Goal: Communication & Community: Answer question/provide support

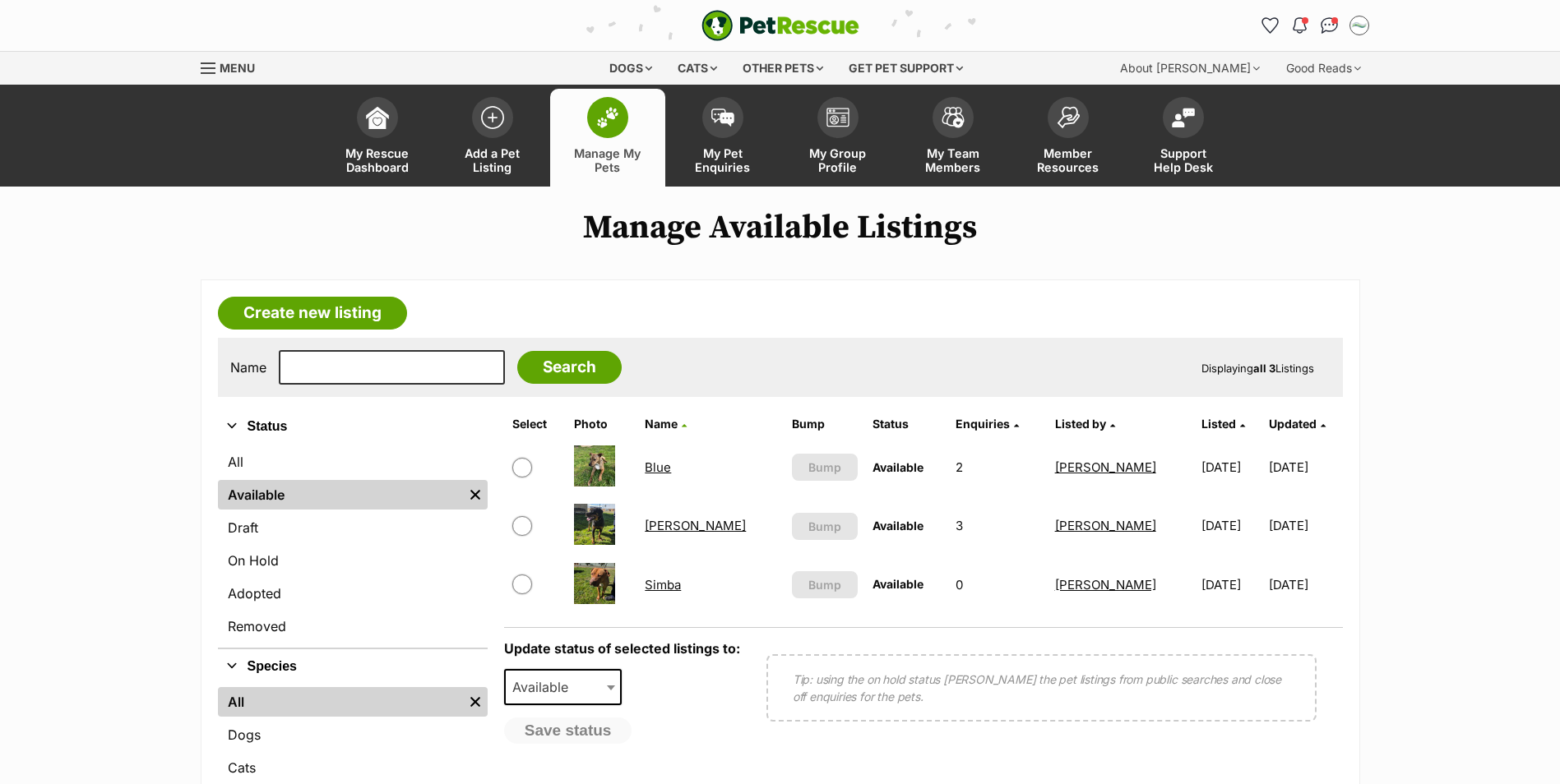
click at [682, 528] on link "[PERSON_NAME]" at bounding box center [695, 525] width 101 height 16
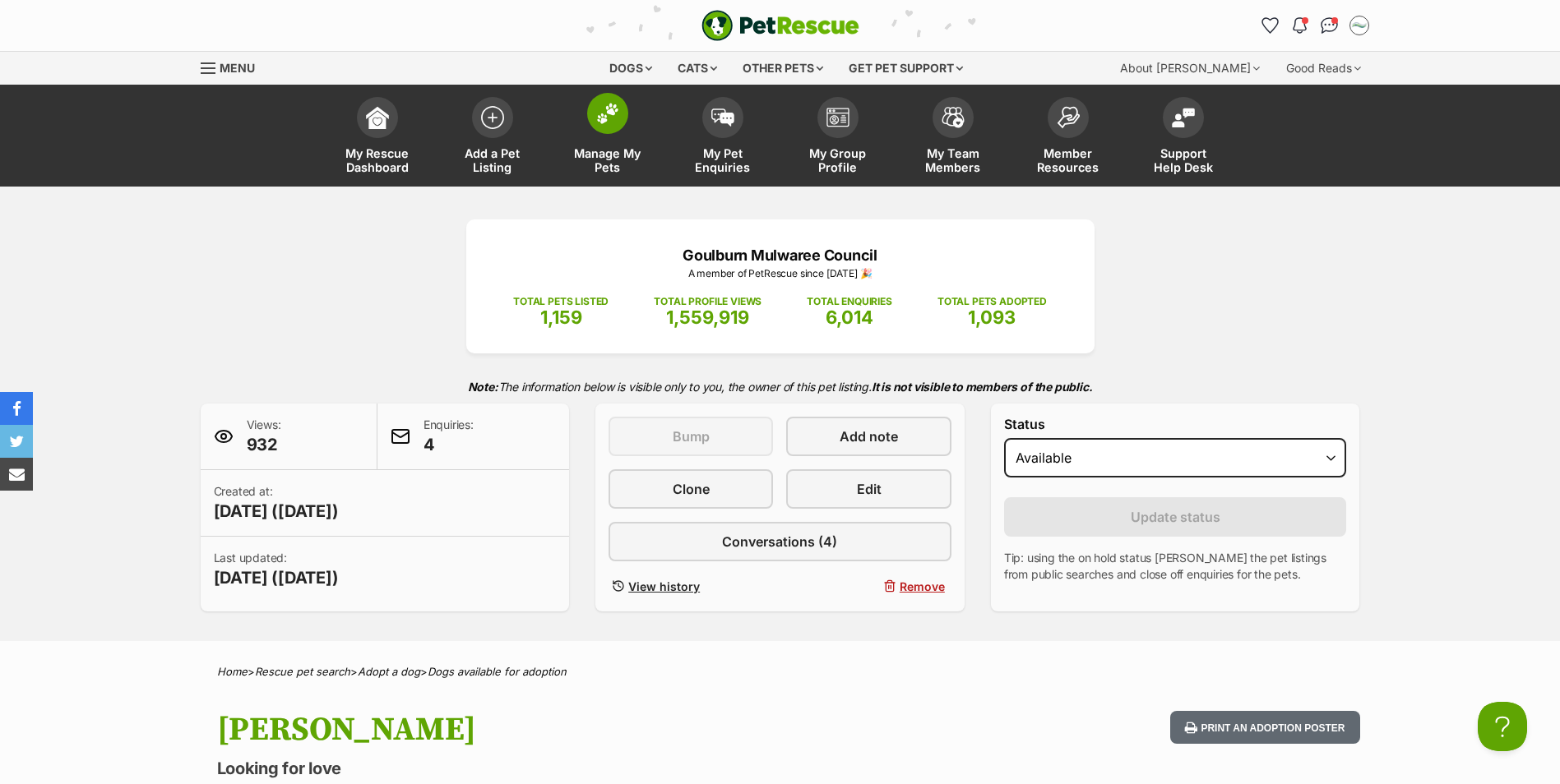
click at [610, 122] on img at bounding box center [608, 113] width 23 height 22
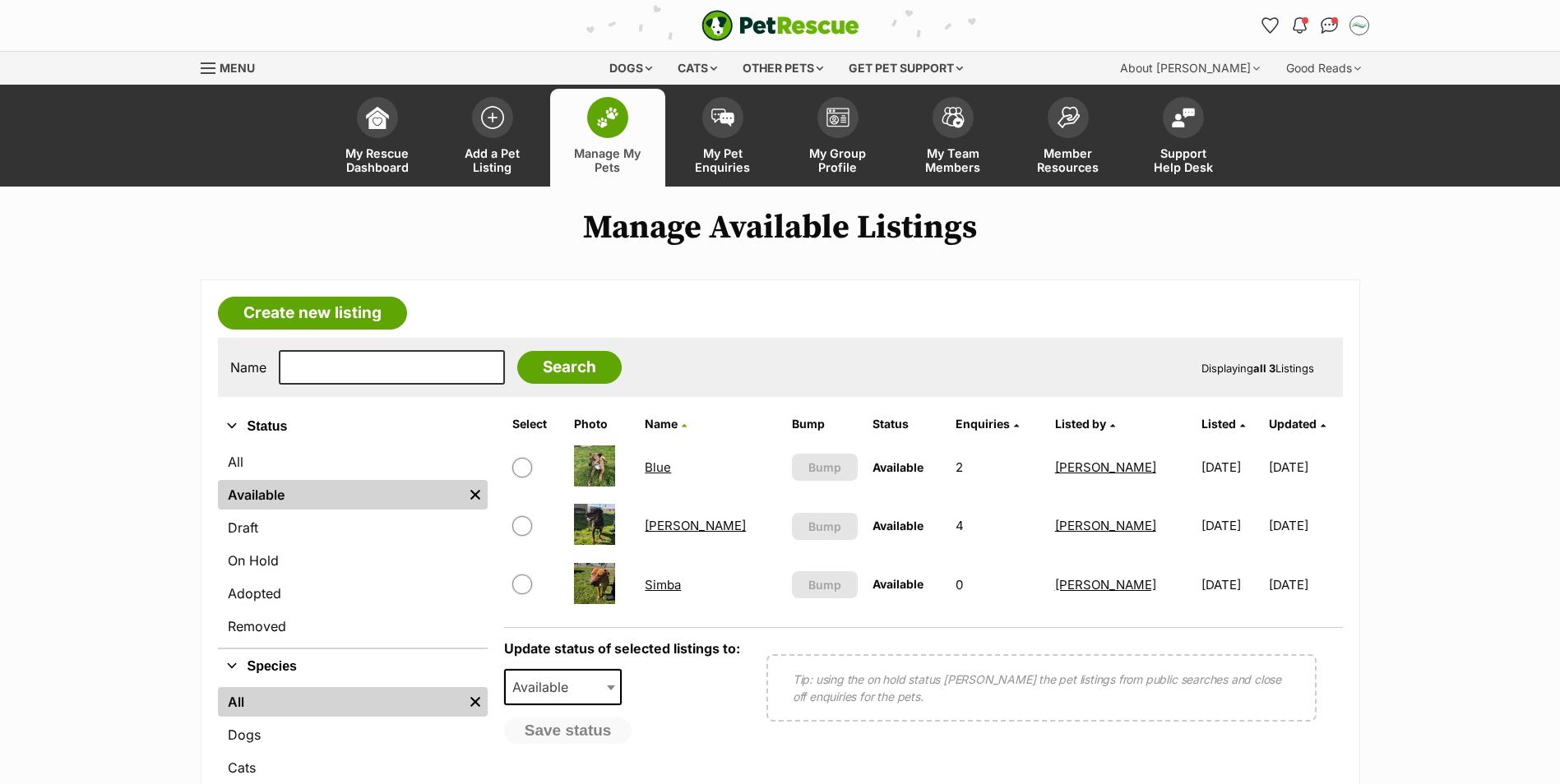
click at [663, 470] on link "Blue" at bounding box center [658, 467] width 26 height 16
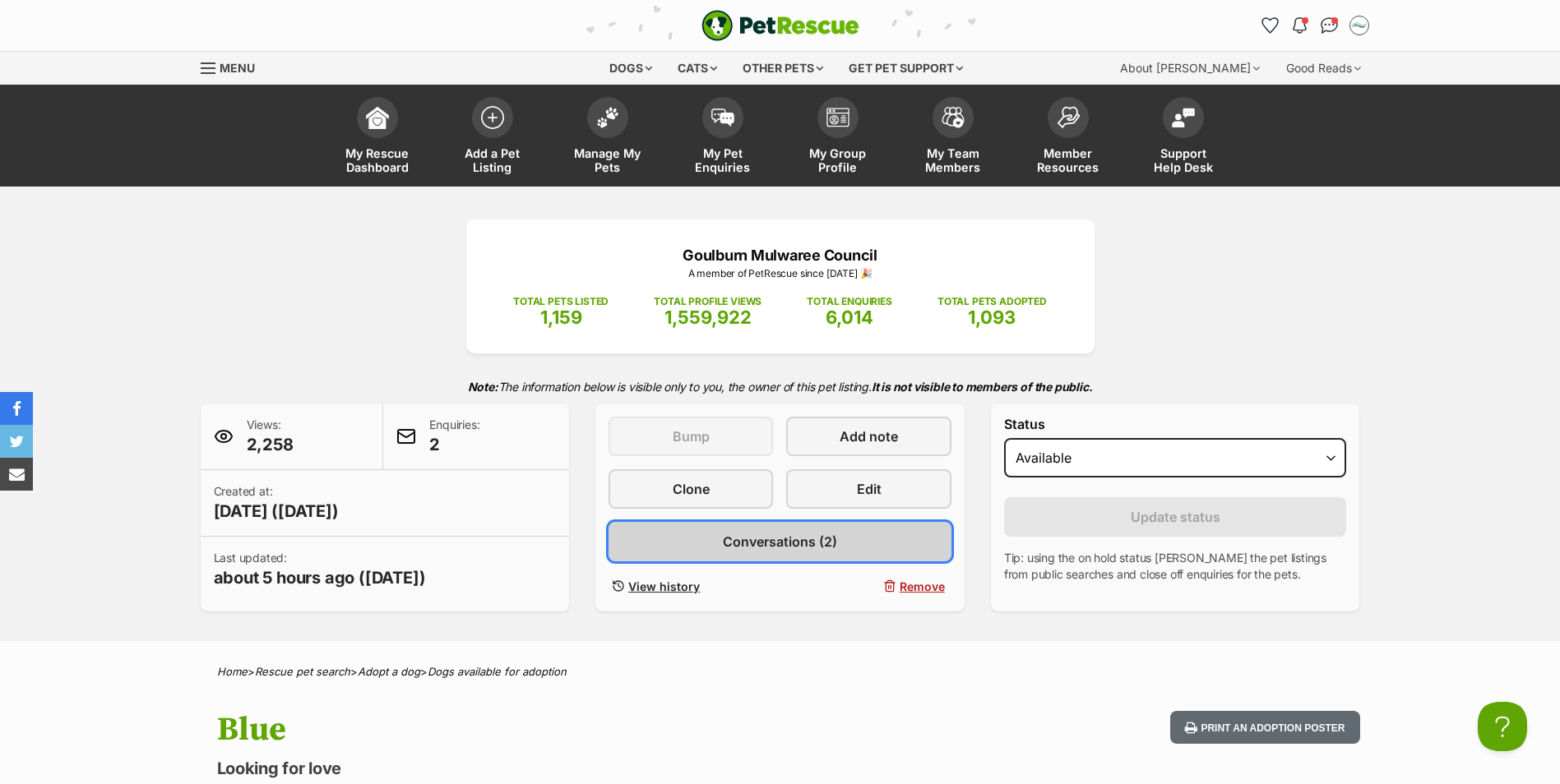
click at [790, 541] on span "Conversations (2)" at bounding box center [780, 542] width 114 height 20
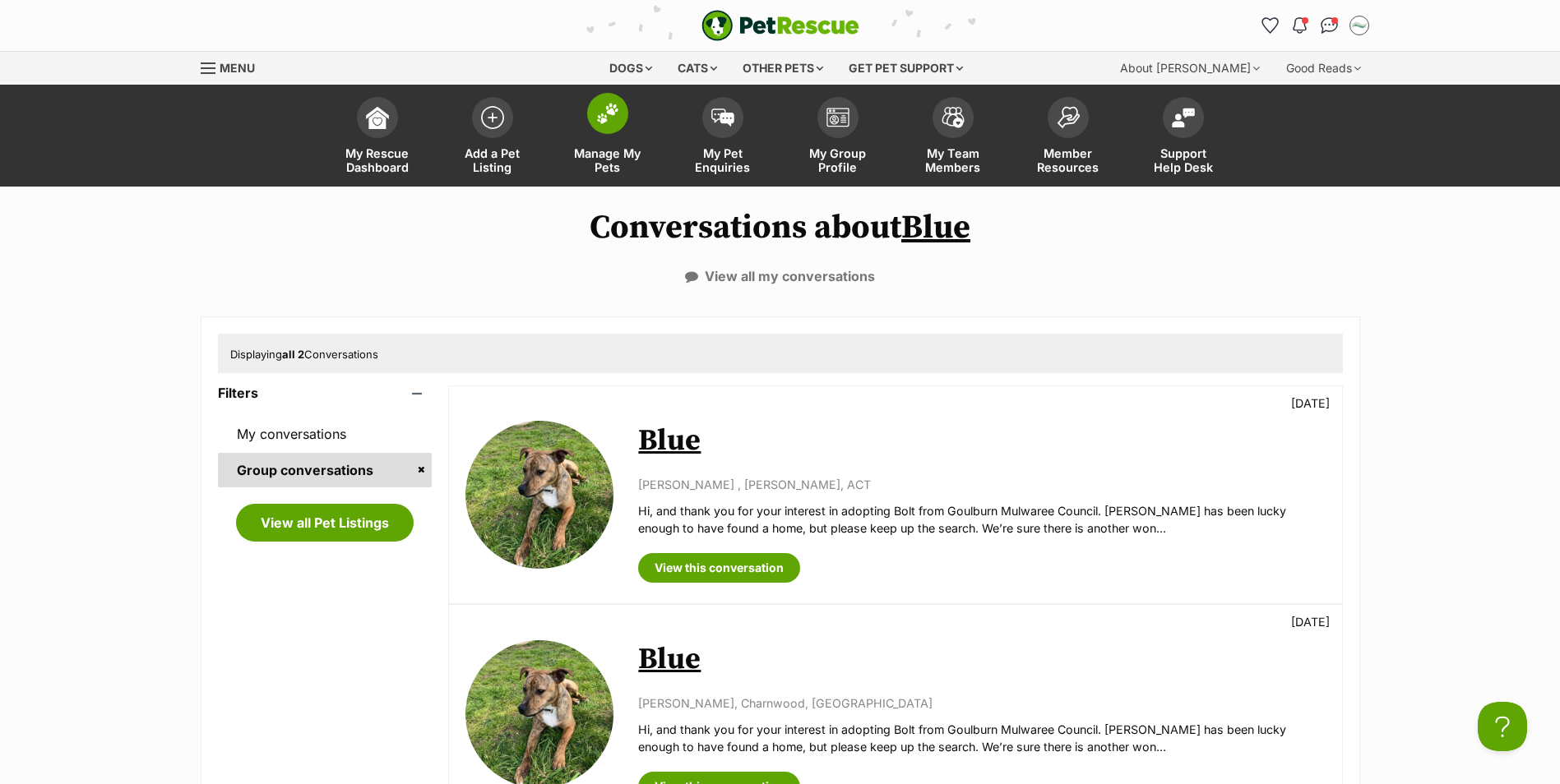
click at [615, 120] on img at bounding box center [608, 113] width 23 height 22
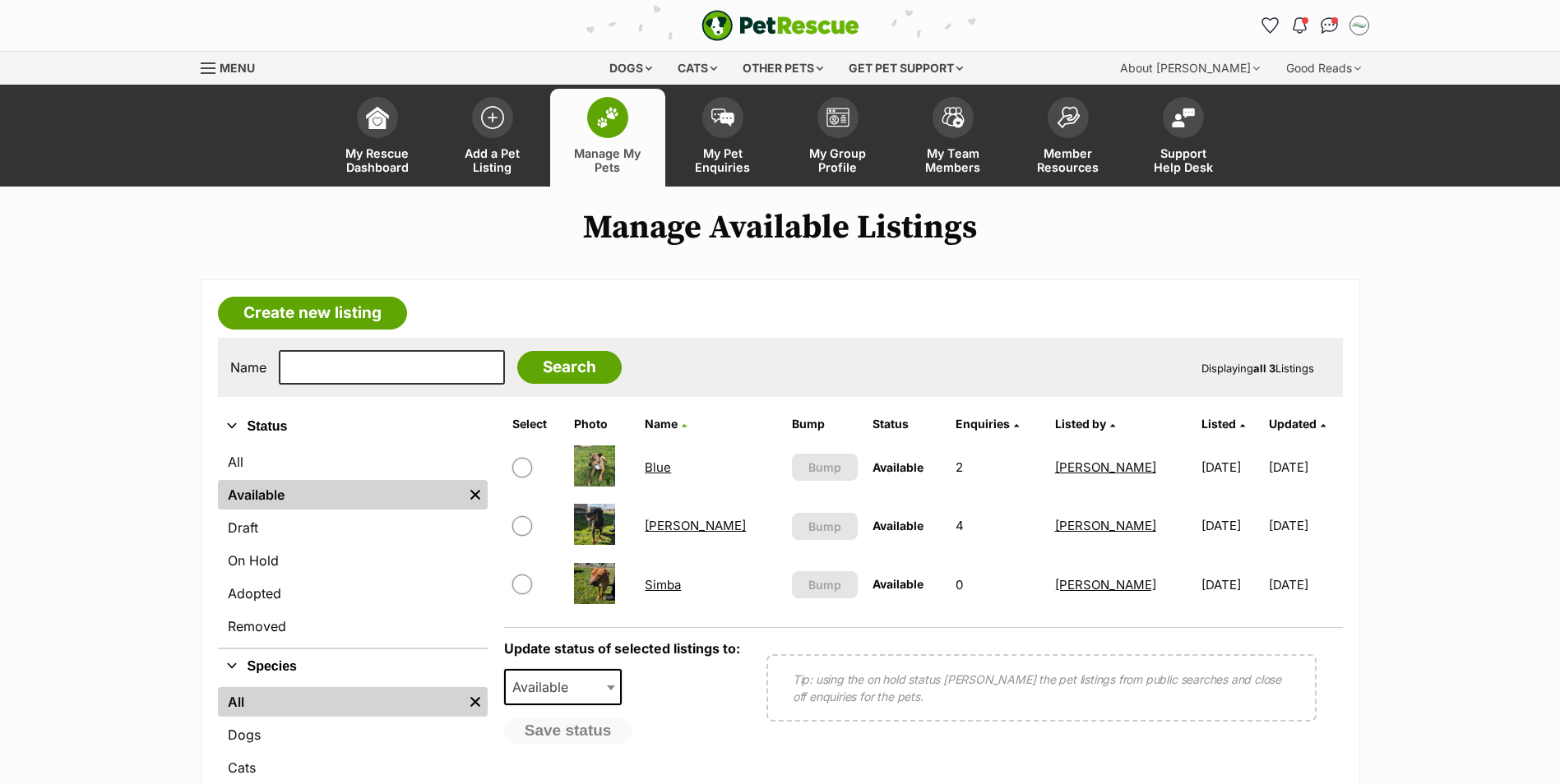
click at [677, 527] on link "[PERSON_NAME]" at bounding box center [695, 525] width 101 height 16
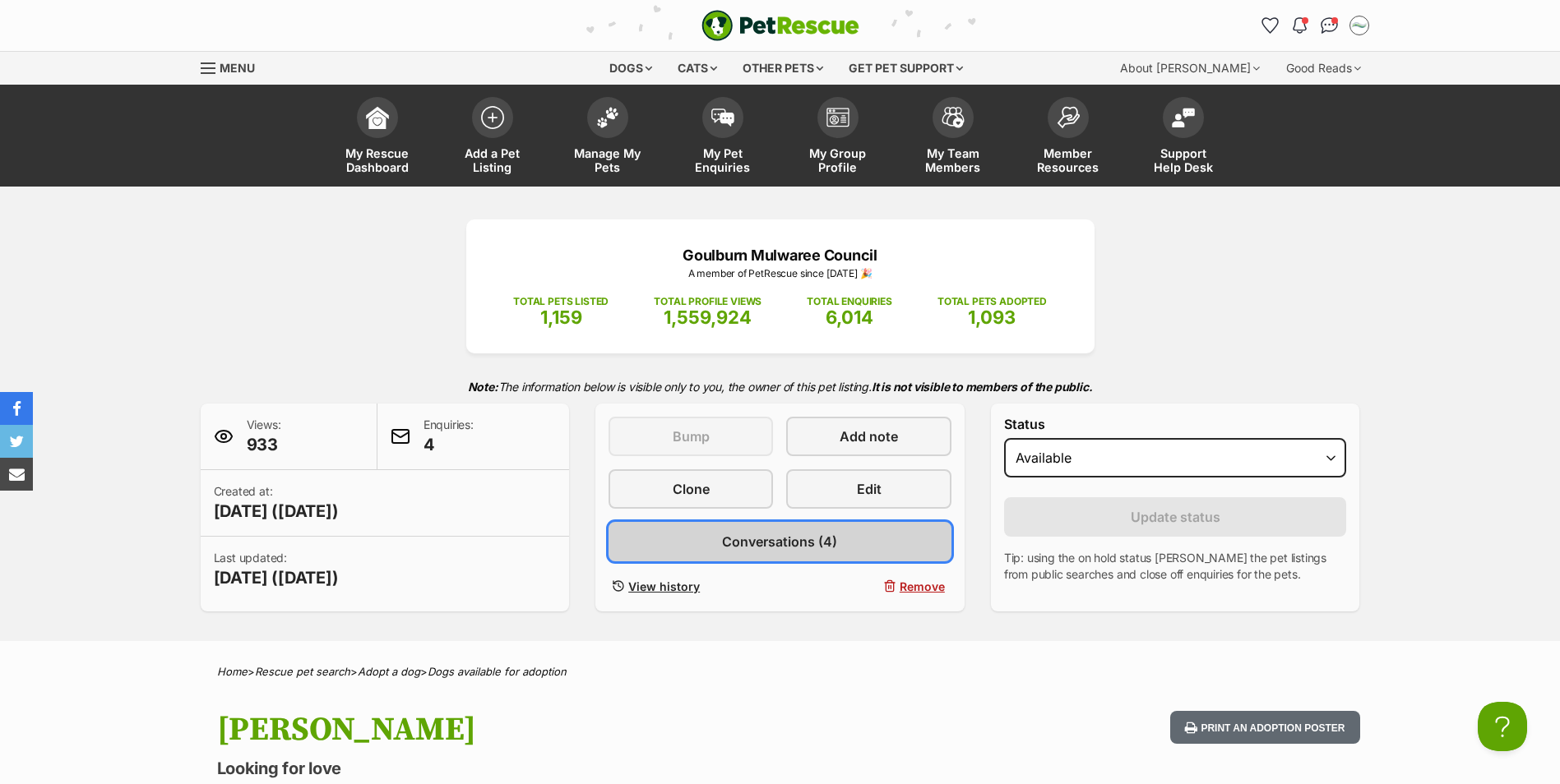
click at [789, 544] on span "Conversations (4)" at bounding box center [779, 542] width 115 height 20
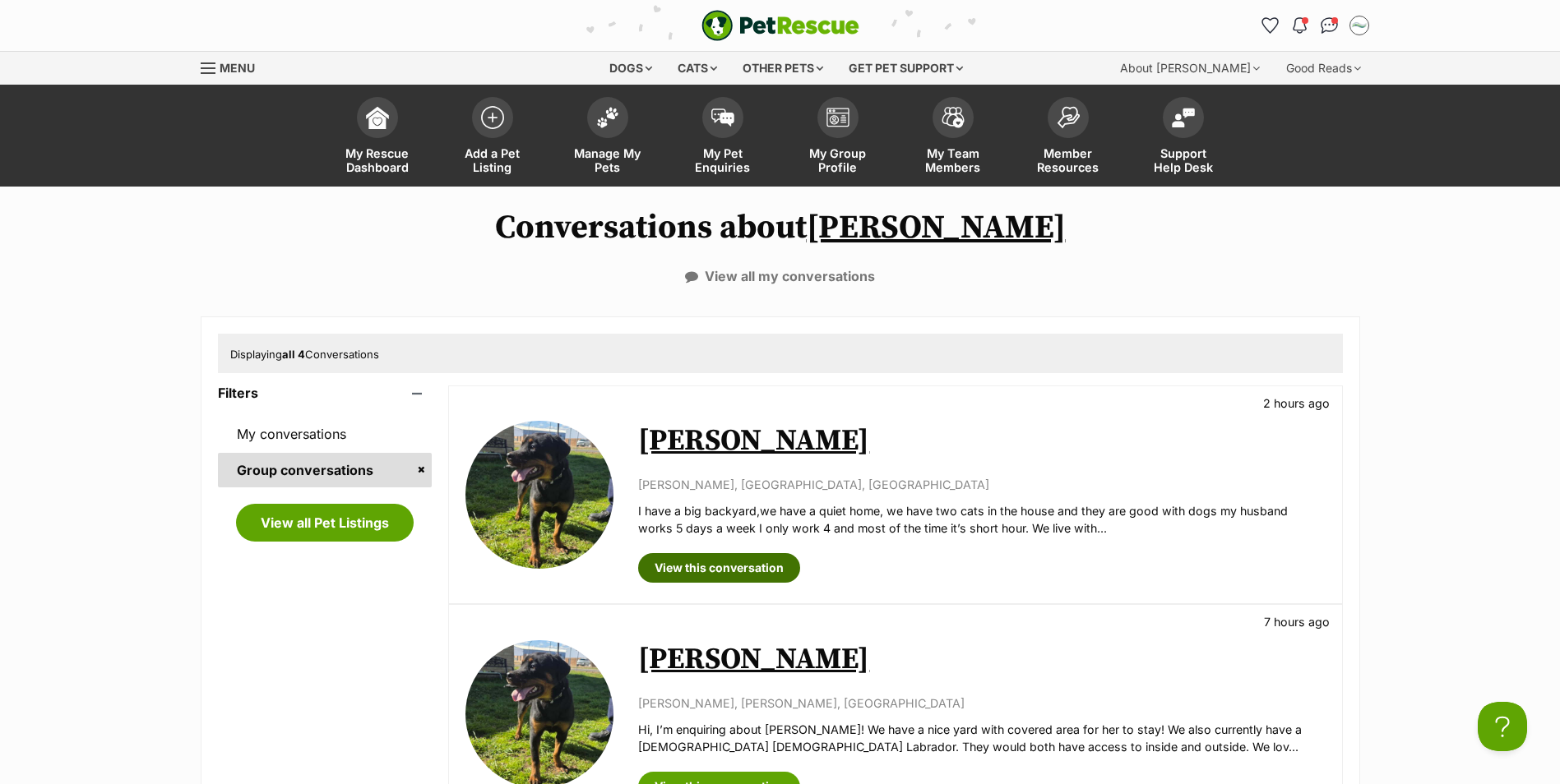
click at [734, 567] on link "View this conversation" at bounding box center [719, 568] width 162 height 30
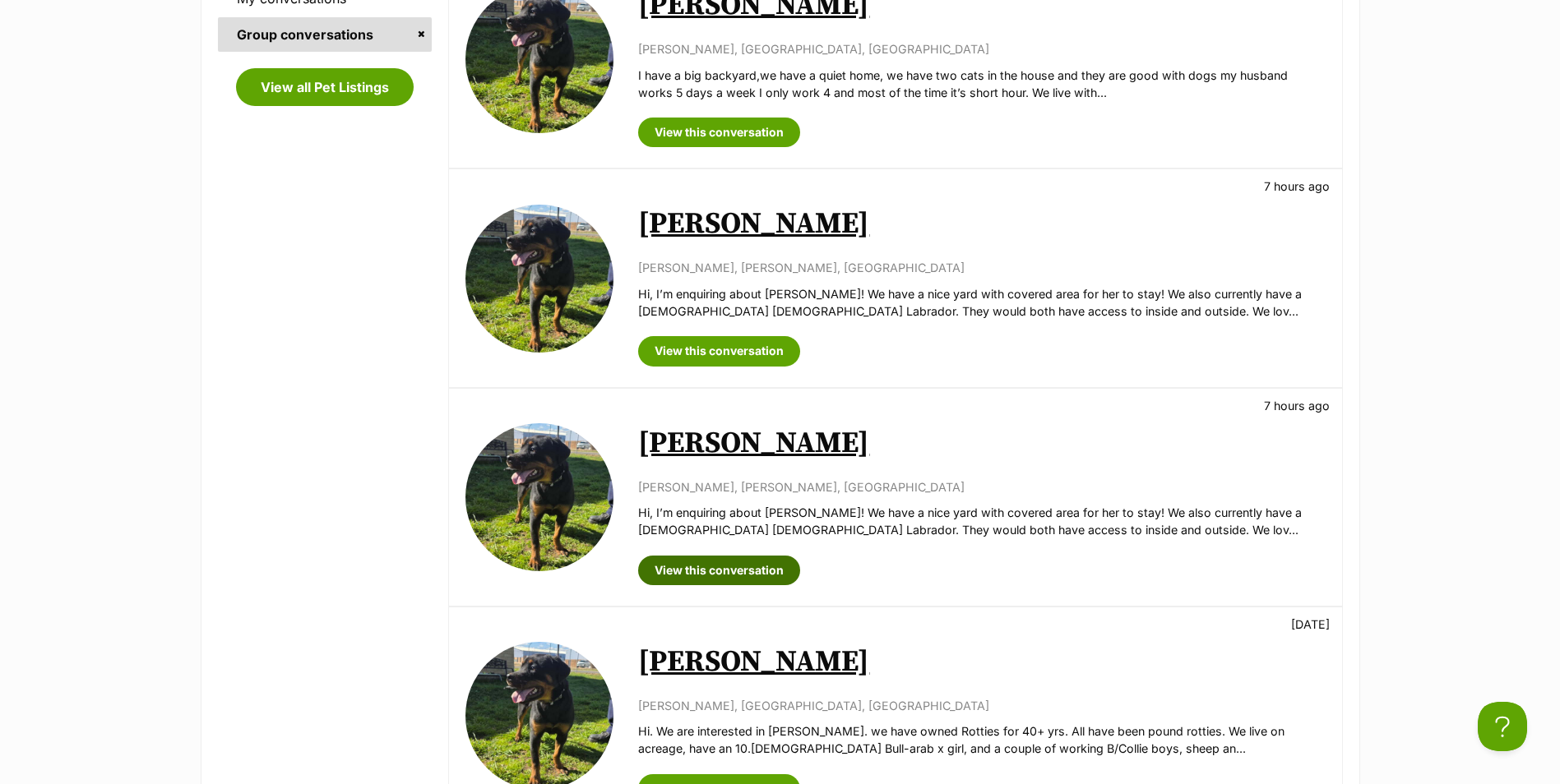
scroll to position [493, 0]
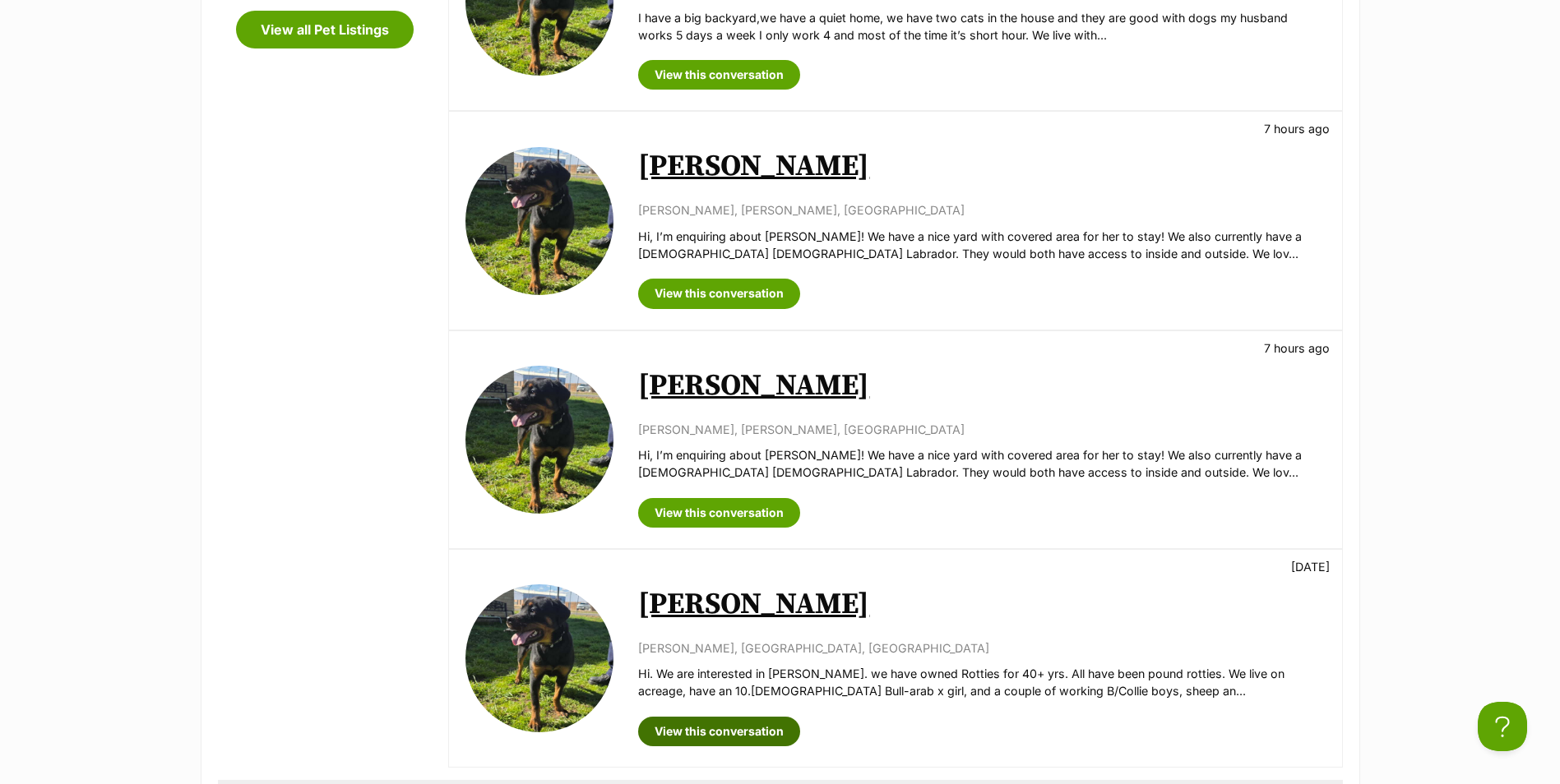
click at [744, 734] on link "View this conversation" at bounding box center [719, 732] width 162 height 30
click at [728, 513] on link "View this conversation" at bounding box center [719, 513] width 162 height 30
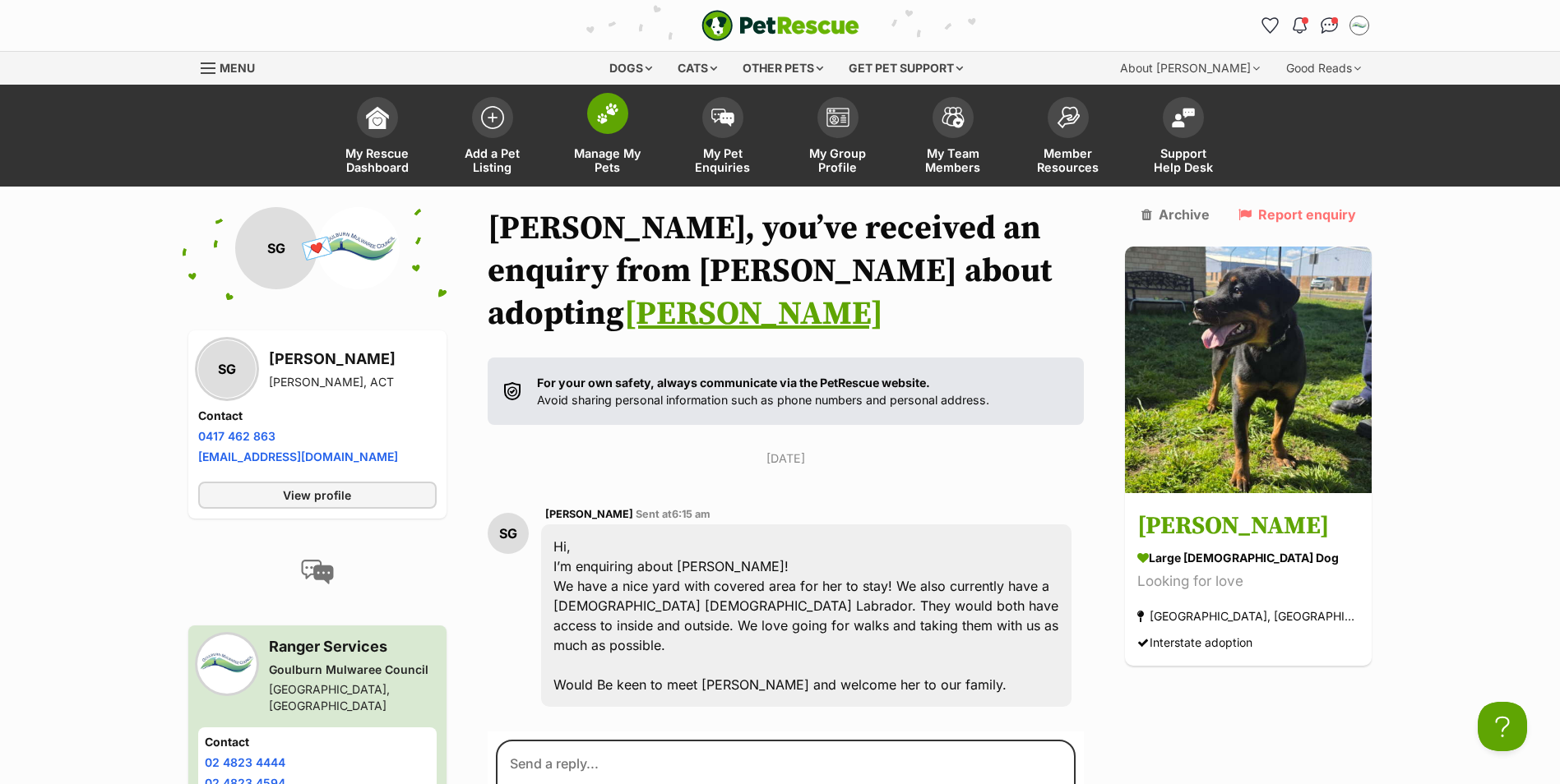
click at [611, 127] on span at bounding box center [608, 113] width 41 height 41
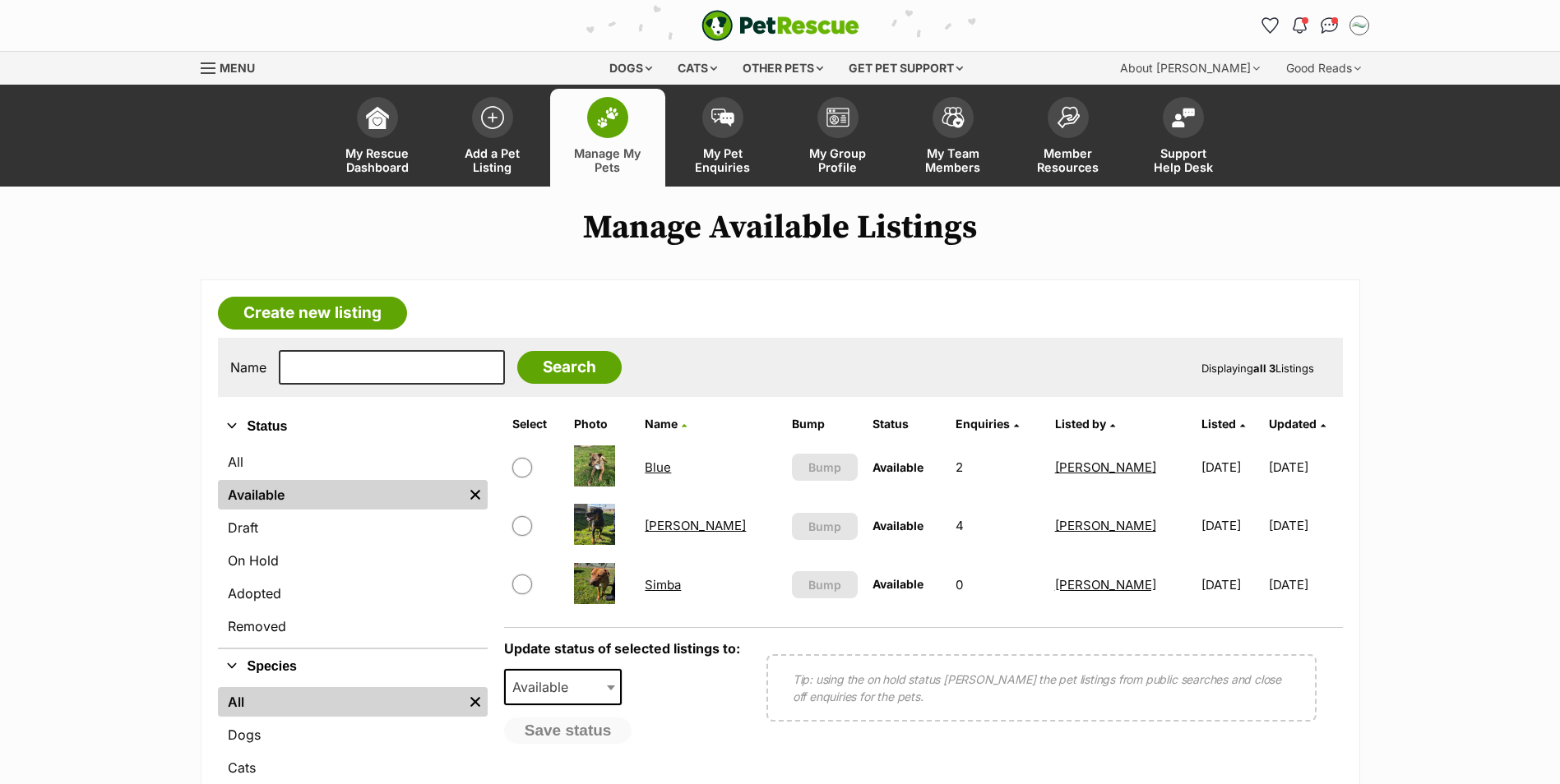
click at [668, 472] on link "Blue" at bounding box center [658, 467] width 26 height 16
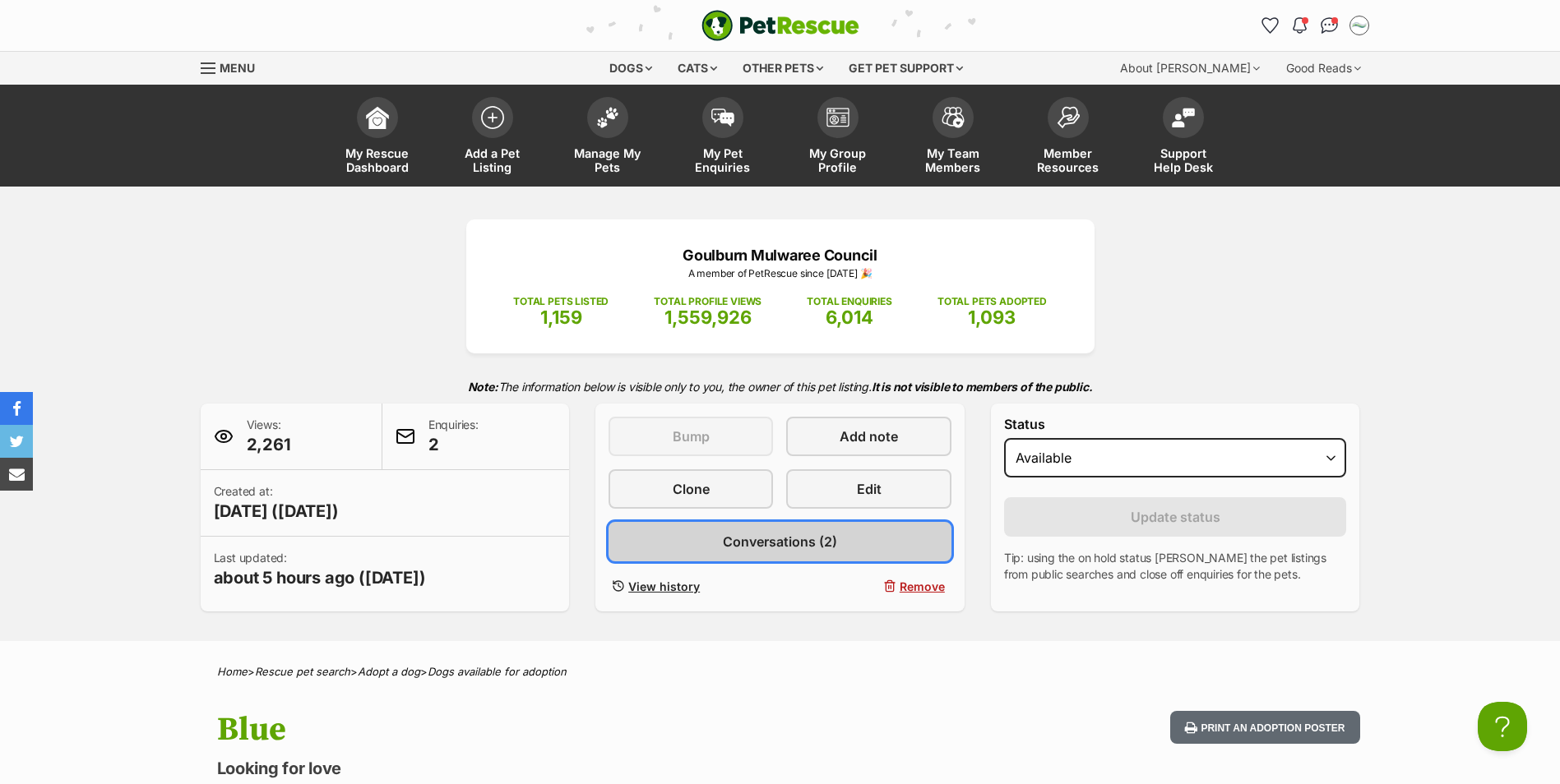
click at [786, 545] on span "Conversations (2)" at bounding box center [780, 542] width 114 height 20
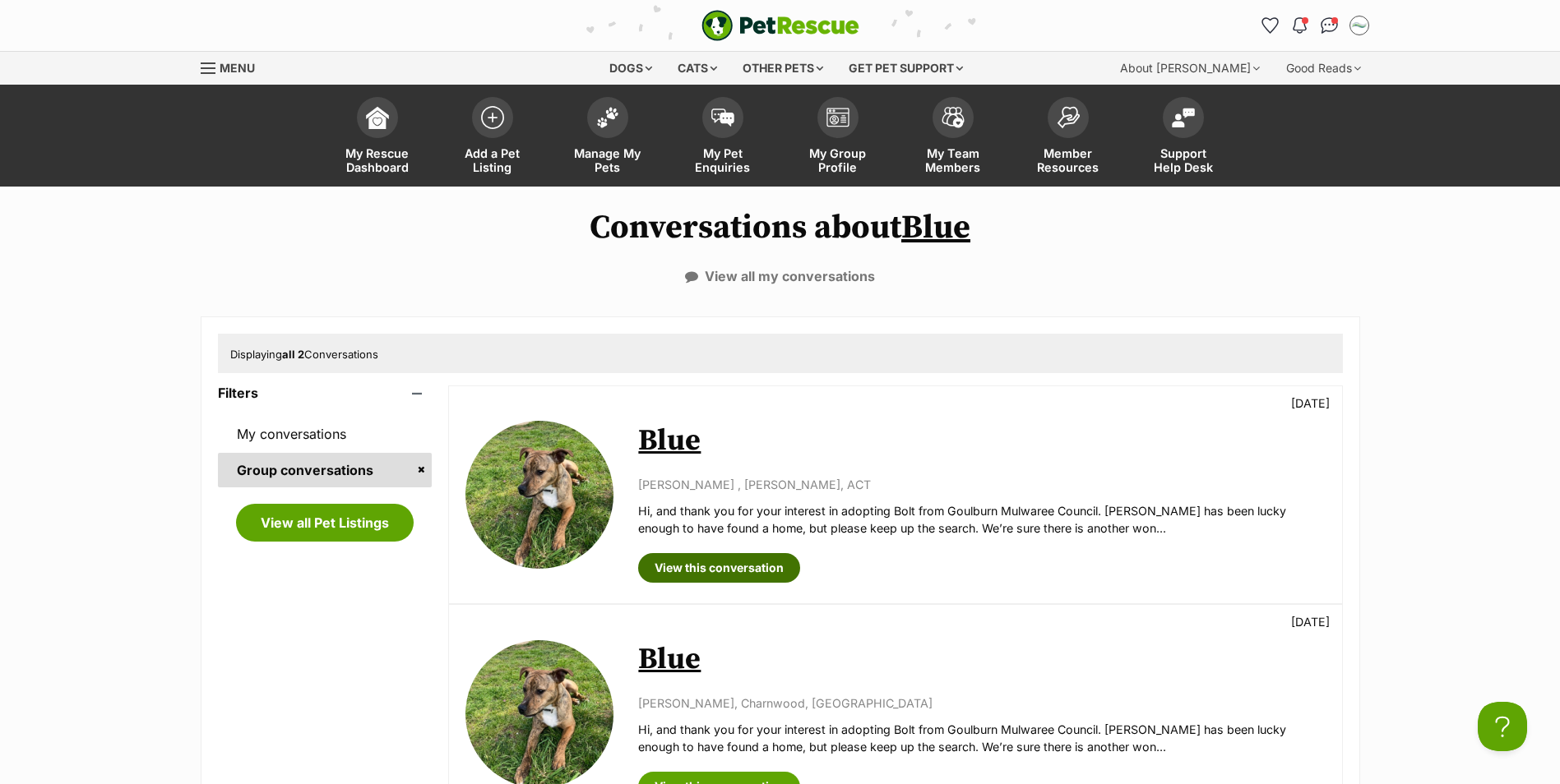
click at [747, 569] on link "View this conversation" at bounding box center [719, 568] width 162 height 30
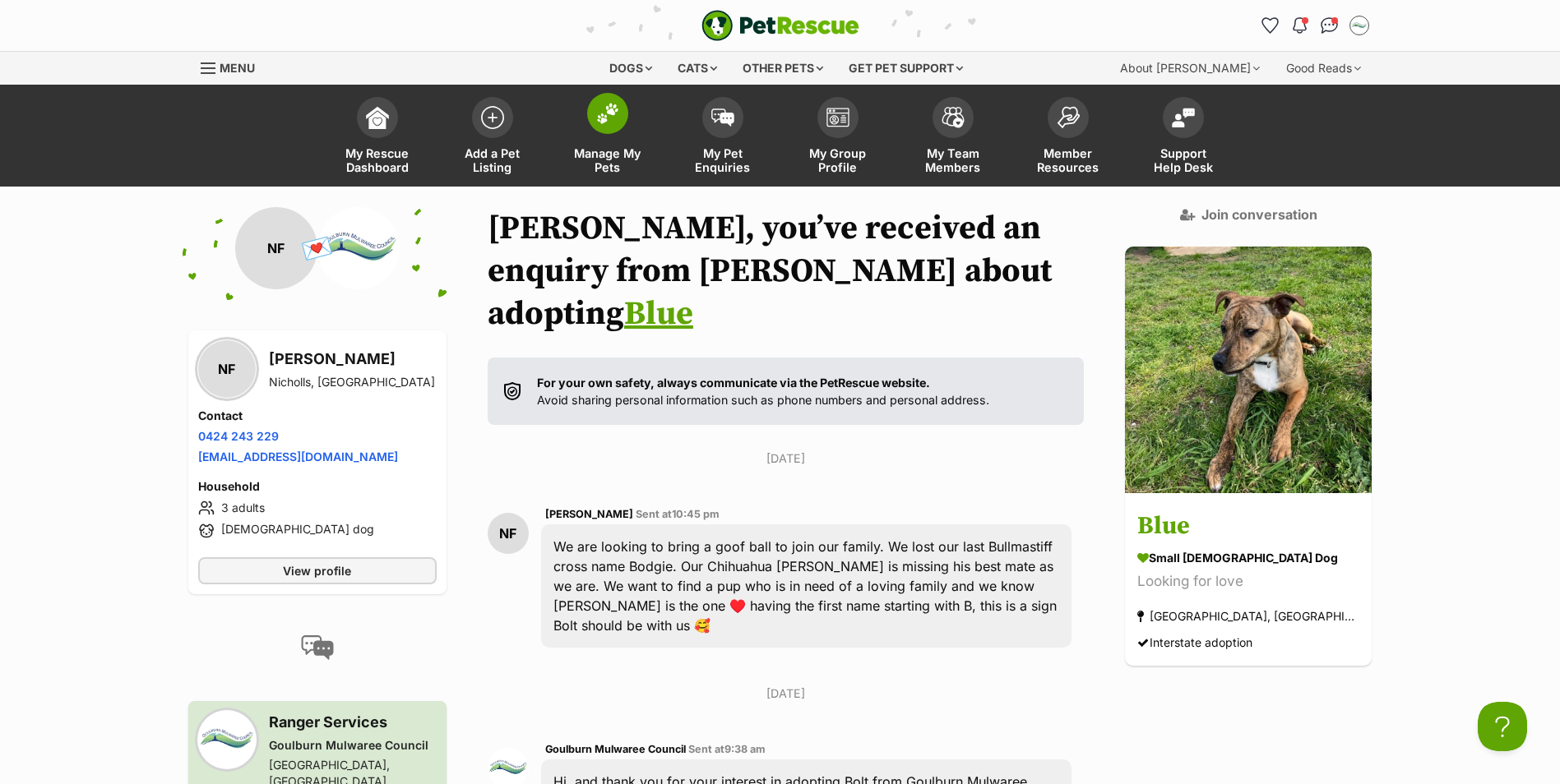
click at [618, 124] on span at bounding box center [608, 113] width 41 height 41
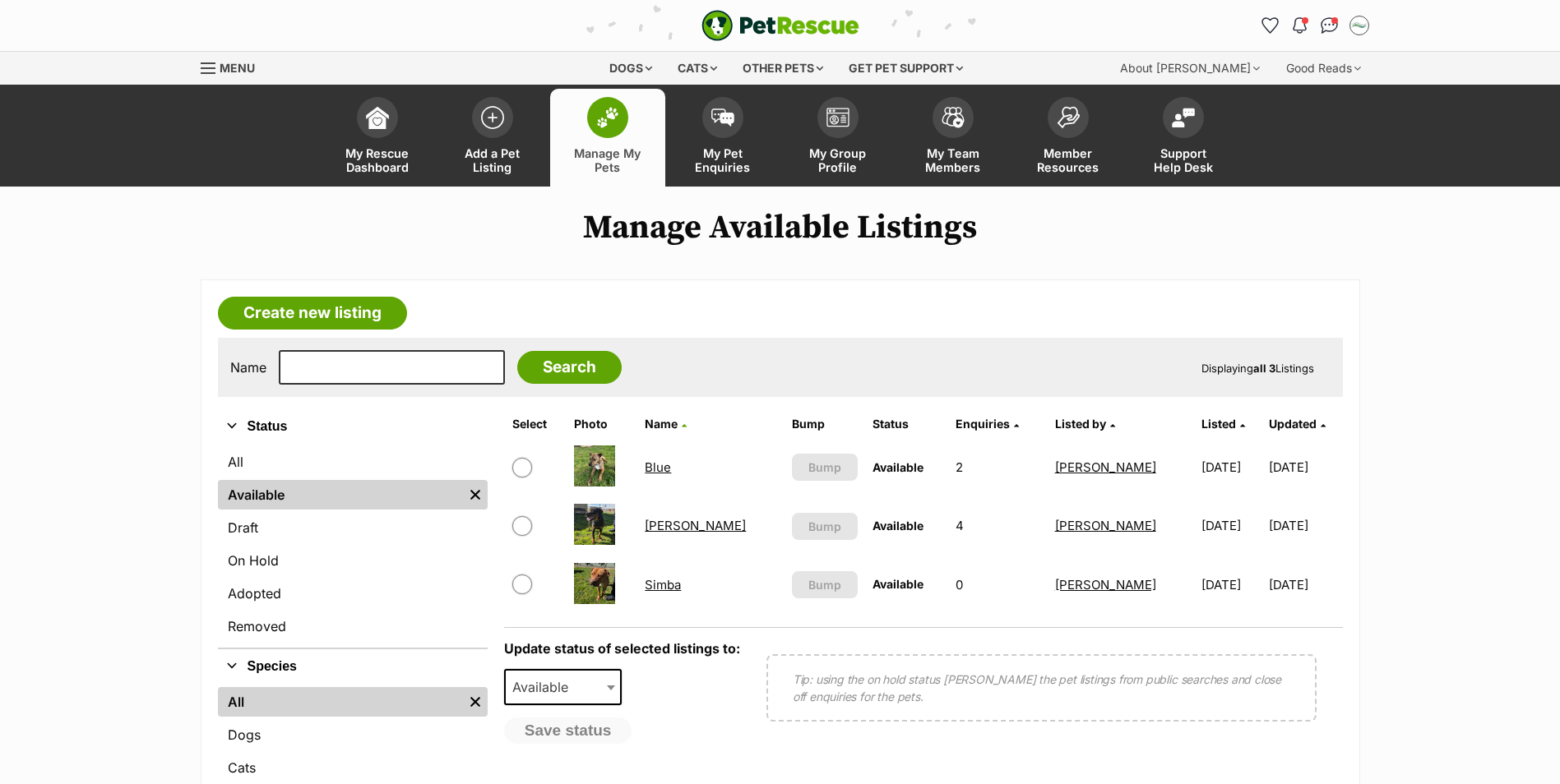
click at [662, 469] on link "Blue" at bounding box center [658, 467] width 26 height 16
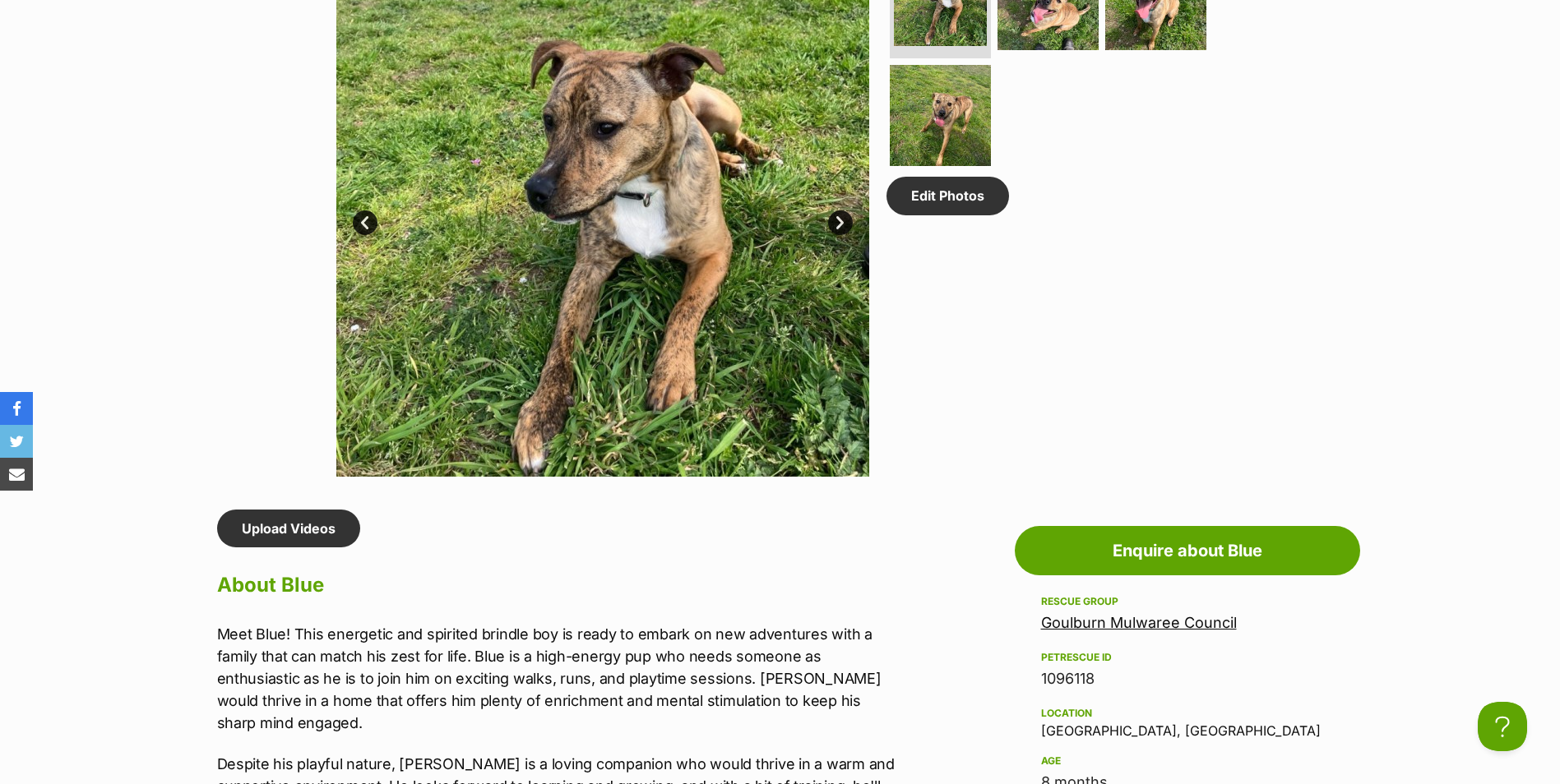
scroll to position [822, 0]
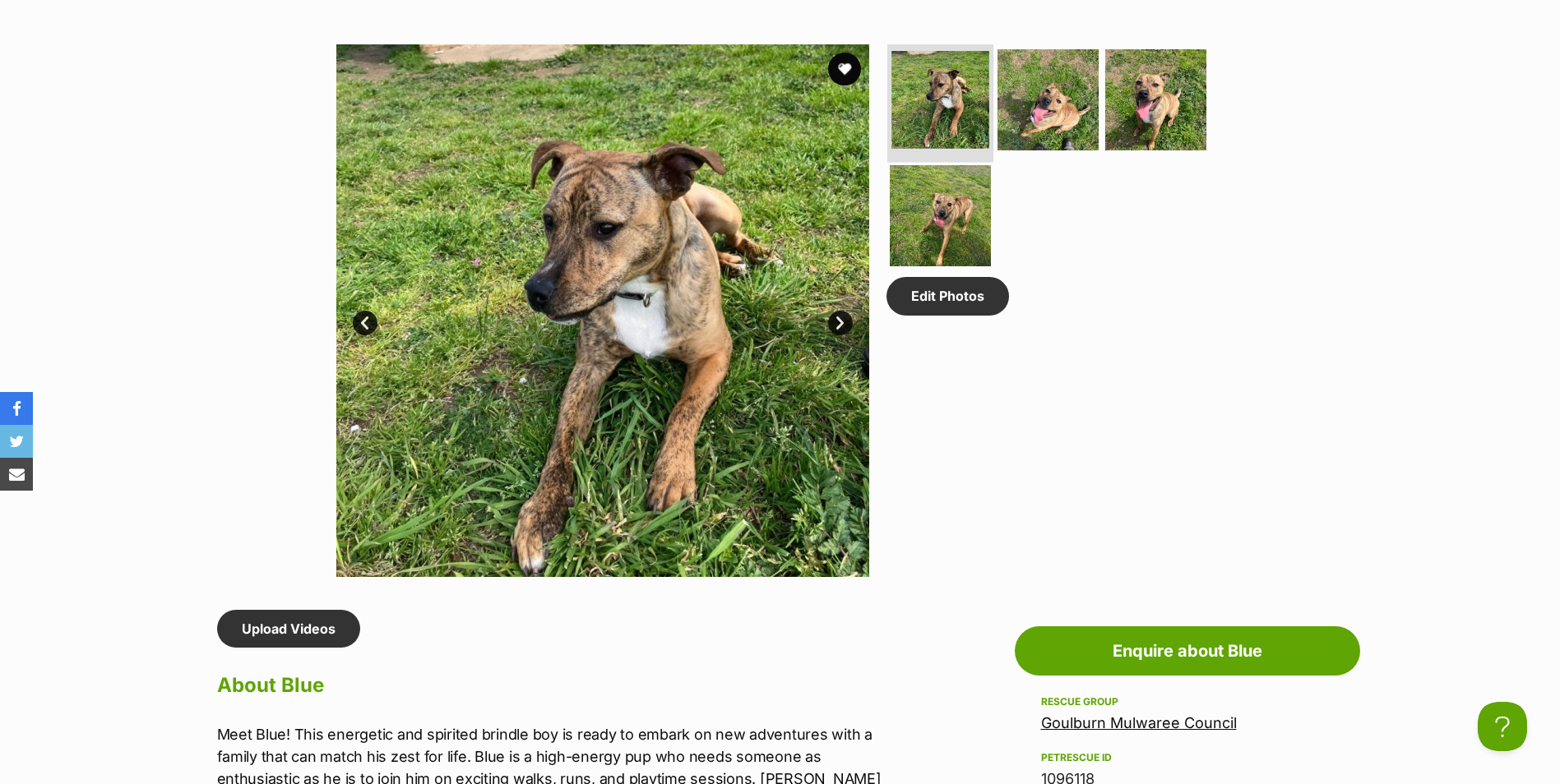
click at [950, 99] on img at bounding box center [940, 100] width 98 height 98
click at [1034, 98] on img at bounding box center [1048, 99] width 106 height 106
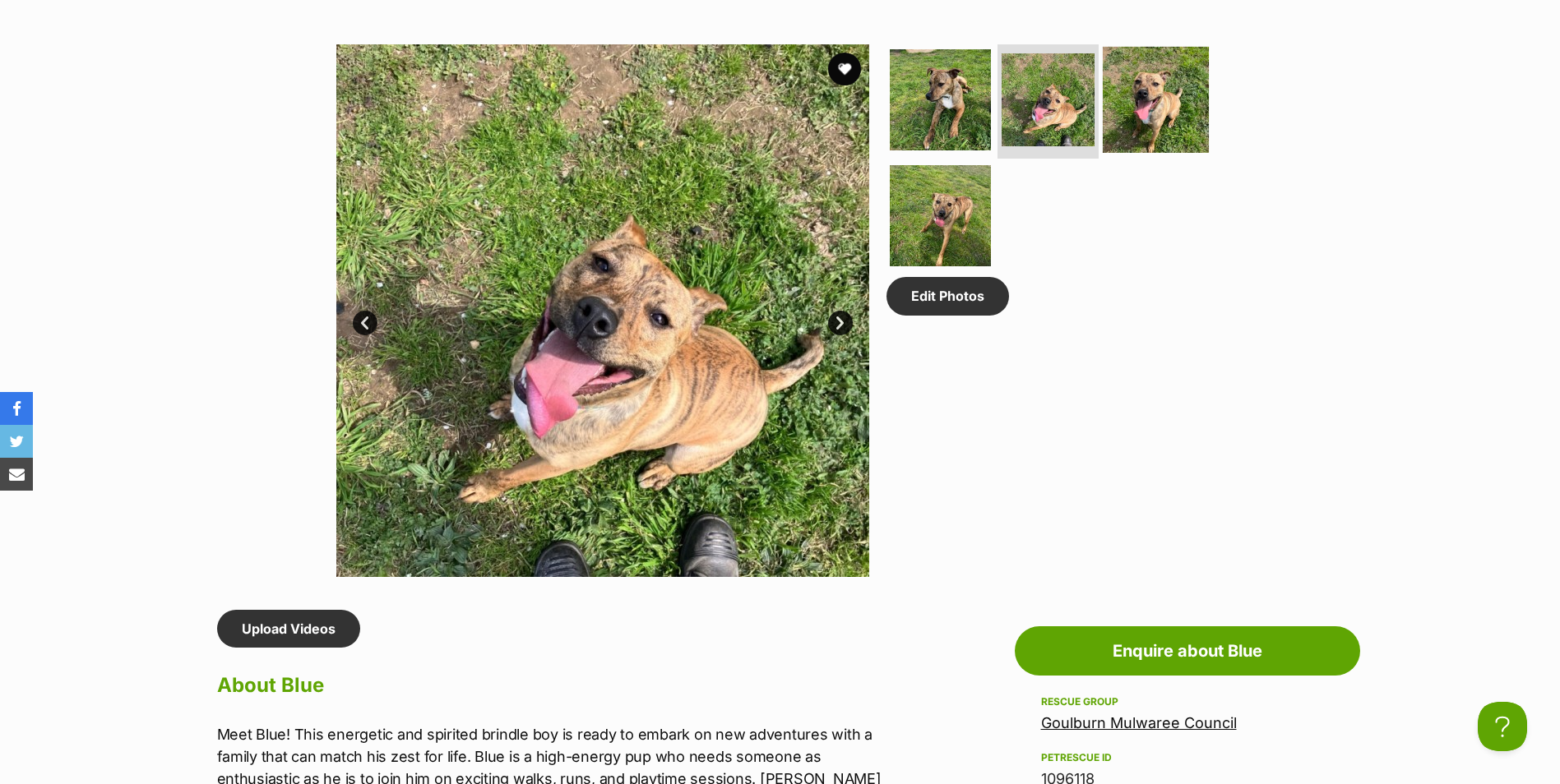
click at [1151, 100] on img at bounding box center [1156, 99] width 106 height 106
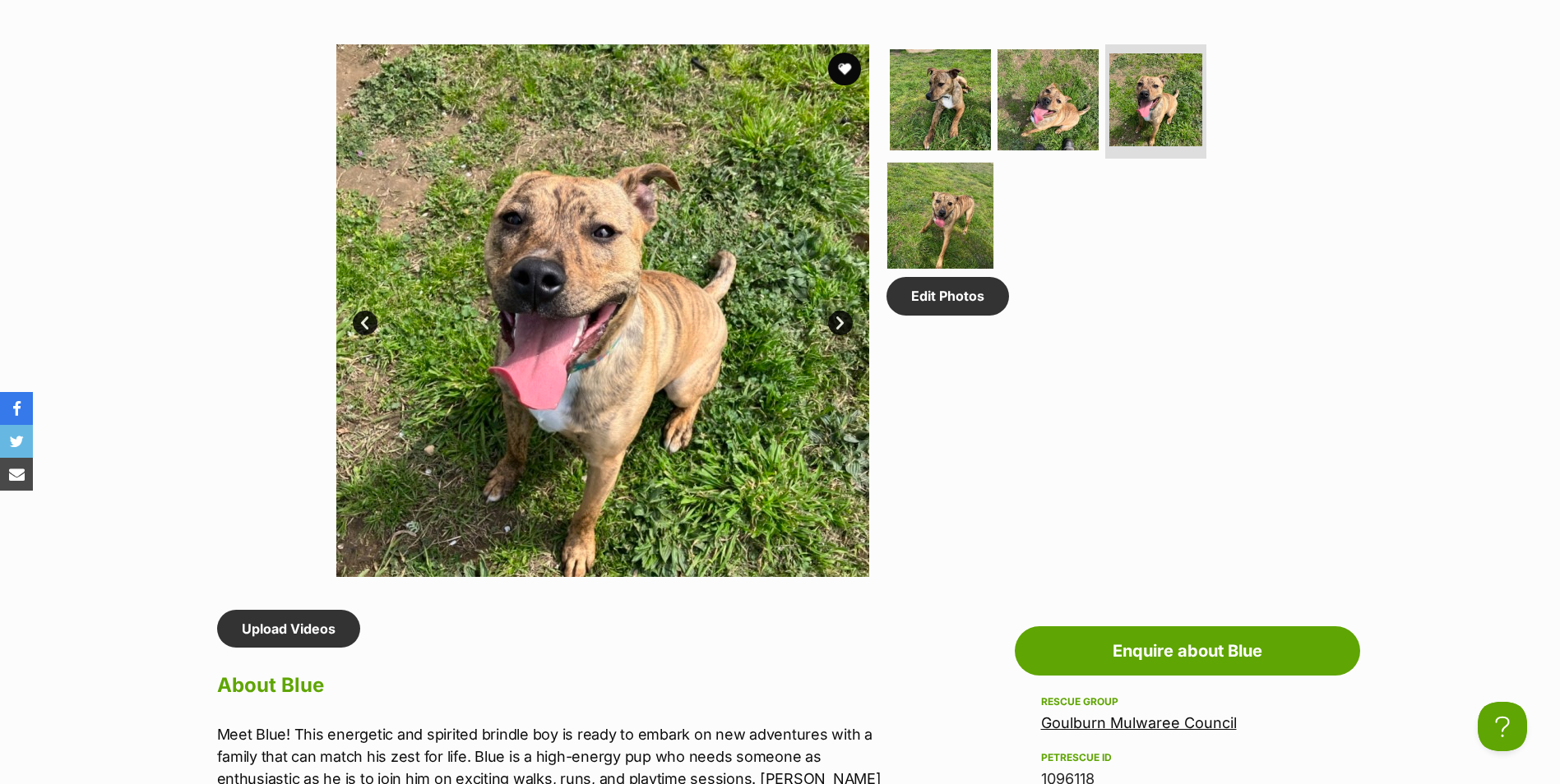
click at [936, 223] on img at bounding box center [940, 216] width 106 height 106
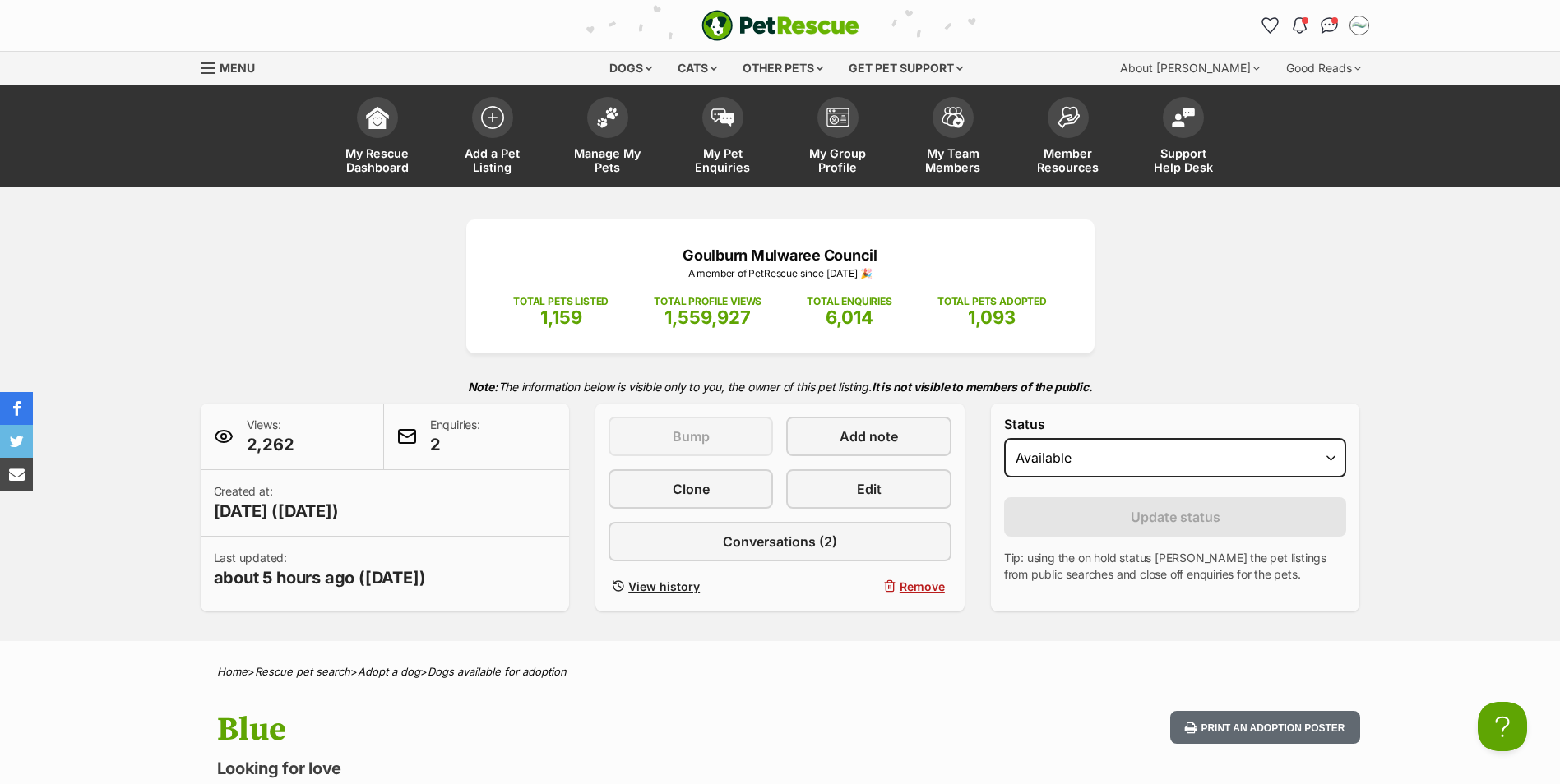
scroll to position [0, 0]
click at [608, 116] on img at bounding box center [608, 113] width 23 height 22
